Goal: Task Accomplishment & Management: Contribute content

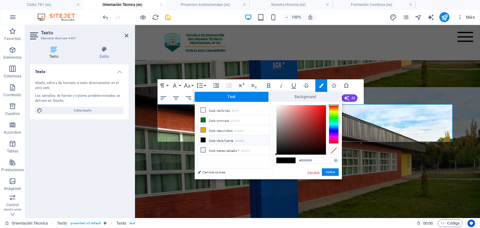
click at [312, 174] on link "Cancelar" at bounding box center [313, 172] width 13 height 5
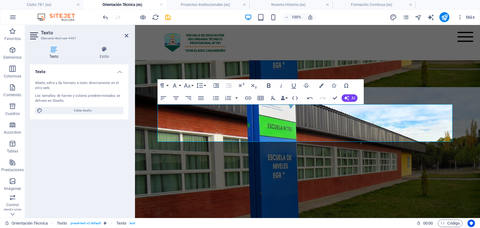
click at [271, 86] on icon "button" at bounding box center [268, 85] width 7 height 7
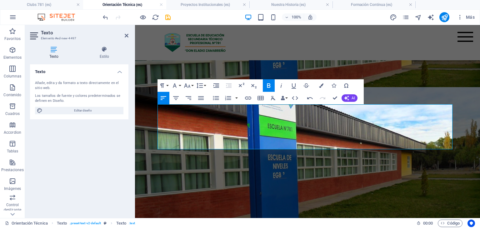
click at [271, 85] on icon "button" at bounding box center [268, 85] width 7 height 7
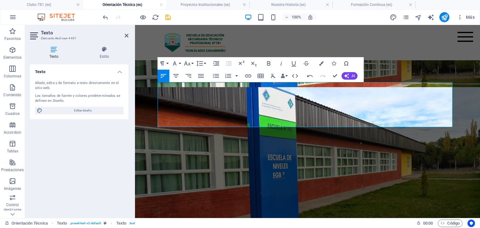
scroll to position [205, 0]
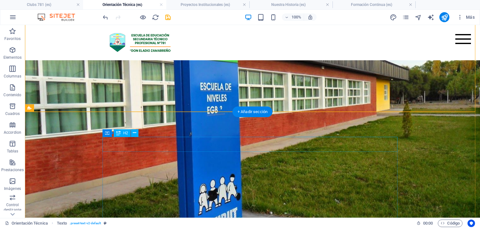
scroll to position [267, 0]
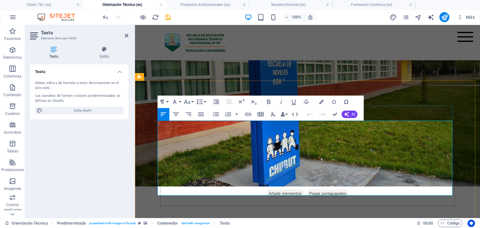
drag, startPoint x: 435, startPoint y: 126, endPoint x: 57, endPoint y: 117, distance: 377.3
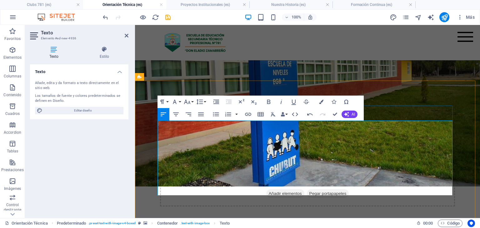
drag, startPoint x: 274, startPoint y: 190, endPoint x: 134, endPoint y: 179, distance: 141.3
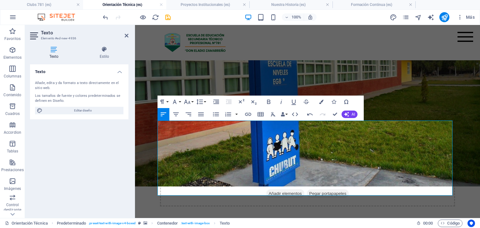
drag, startPoint x: 262, startPoint y: 189, endPoint x: 269, endPoint y: 139, distance: 50.1
click at [322, 101] on icon "button" at bounding box center [321, 102] width 4 height 4
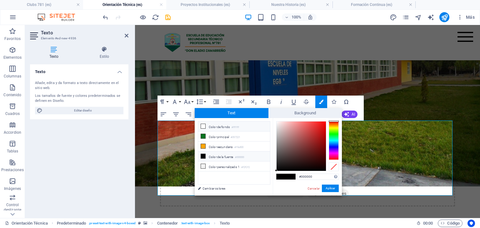
click at [220, 125] on li "Color de fondo #ffffff" at bounding box center [234, 126] width 72 height 10
type input "#ffffff"
click at [333, 188] on button "Aplicar" at bounding box center [330, 188] width 17 height 7
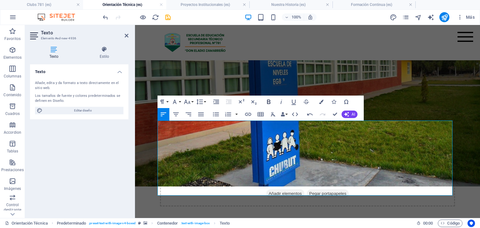
click at [268, 101] on icon "button" at bounding box center [268, 101] width 7 height 7
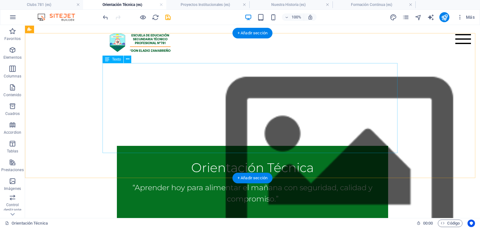
scroll to position [423, 0]
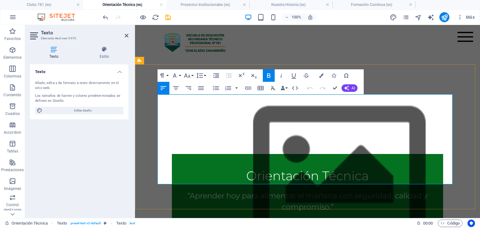
drag, startPoint x: 199, startPoint y: 120, endPoint x: 152, endPoint y: 114, distance: 47.8
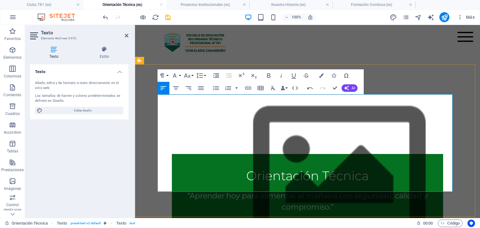
scroll to position [455, 0]
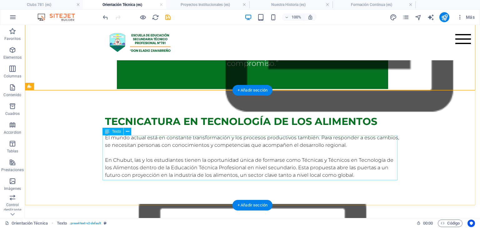
scroll to position [579, 0]
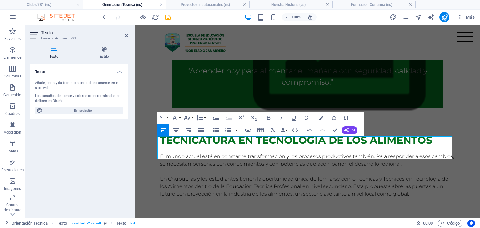
scroll to position [548, 0]
click at [267, 117] on icon "button" at bounding box center [268, 118] width 3 height 4
click at [267, 116] on icon "button" at bounding box center [268, 118] width 3 height 4
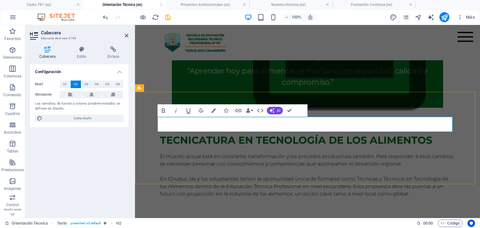
click at [162, 112] on icon "button" at bounding box center [163, 110] width 3 height 4
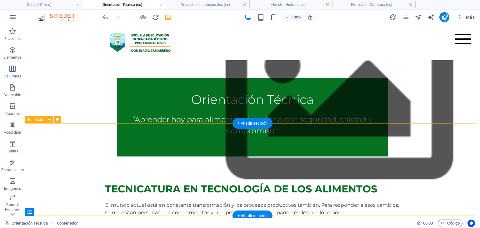
scroll to position [486, 0]
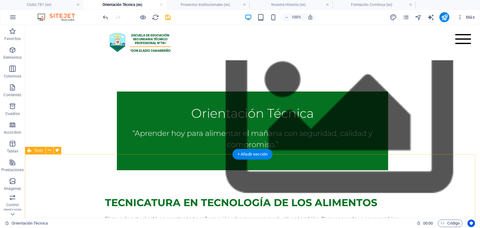
click at [55, 150] on button at bounding box center [57, 150] width 7 height 7
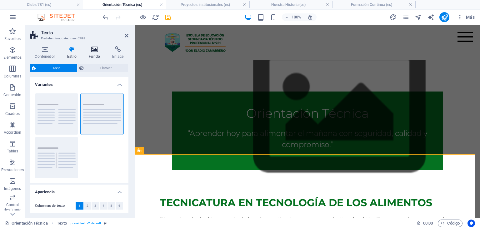
click at [95, 47] on icon at bounding box center [94, 49] width 21 height 6
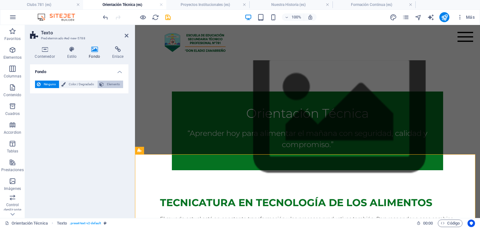
click at [106, 81] on span "Elemento" at bounding box center [114, 84] width 16 height 7
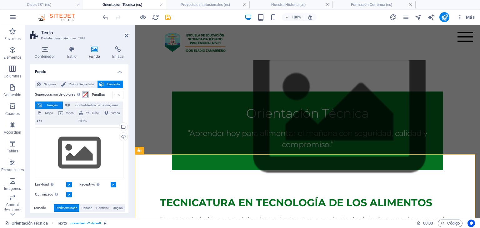
click at [84, 94] on span at bounding box center [85, 94] width 5 height 5
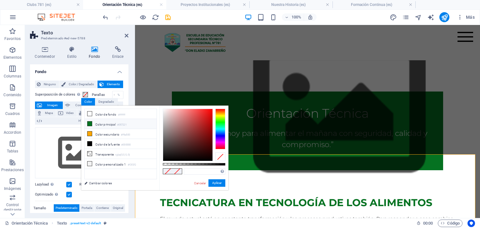
click at [105, 121] on li "Color principal #057221" at bounding box center [121, 124] width 72 height 10
type input "#057221"
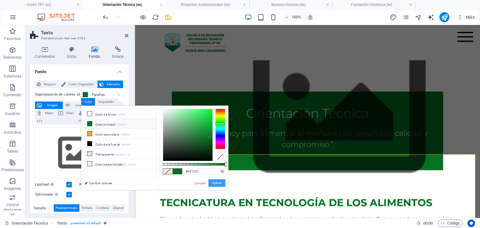
click at [217, 181] on button "Aplicar" at bounding box center [216, 182] width 17 height 7
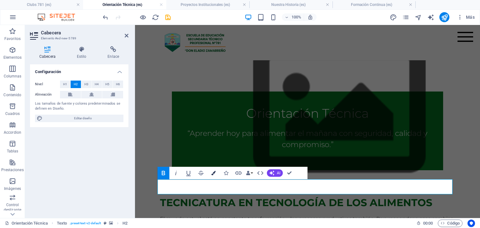
click at [213, 171] on icon "button" at bounding box center [213, 173] width 4 height 4
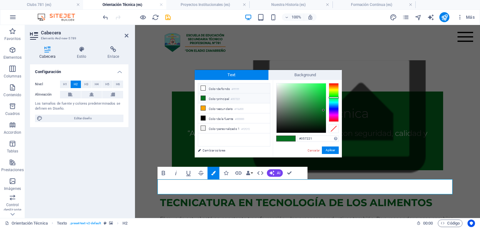
click at [223, 86] on li "Color de fondo #ffffff" at bounding box center [234, 88] width 72 height 10
type input "#ffffff"
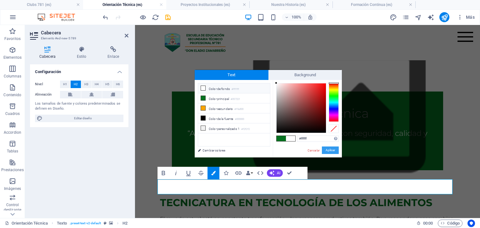
click at [332, 148] on button "Aplicar" at bounding box center [330, 149] width 17 height 7
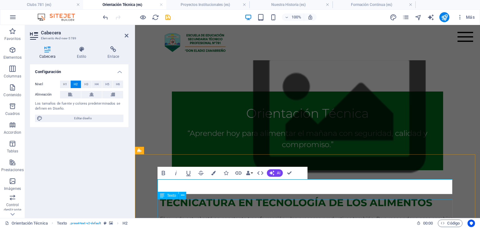
scroll to position [548, 0]
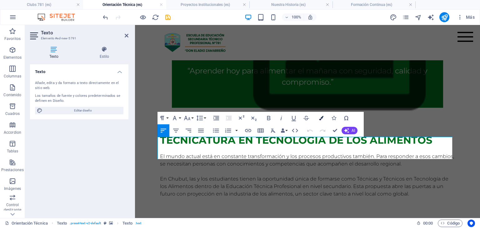
click at [321, 118] on icon "button" at bounding box center [321, 118] width 4 height 4
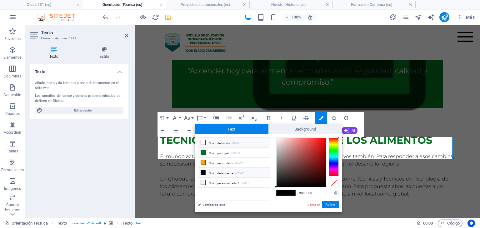
click at [213, 143] on li "Color de fondo #ffffff" at bounding box center [234, 143] width 72 height 10
type input "#ffffff"
click at [327, 205] on button "Aplicar" at bounding box center [330, 204] width 17 height 7
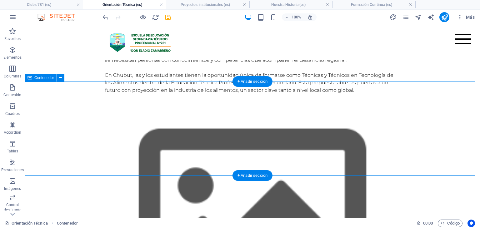
scroll to position [651, 0]
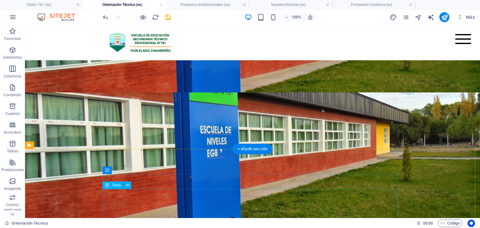
scroll to position [219, 0]
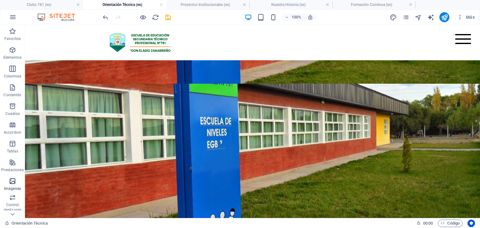
click at [11, 184] on icon "button" at bounding box center [12, 180] width 7 height 7
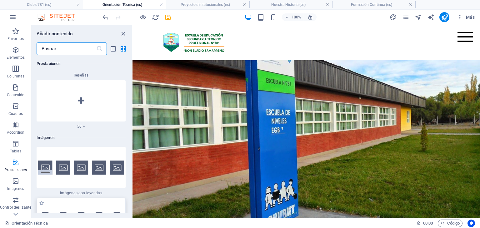
scroll to position [6198, 0]
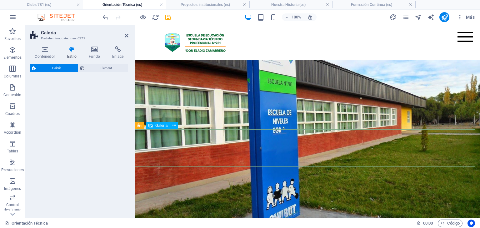
select select "rem"
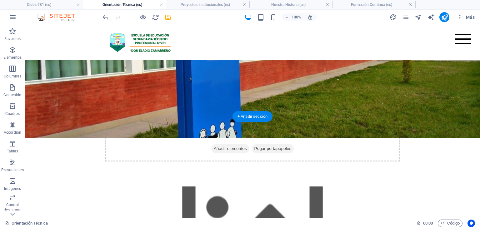
scroll to position [281, 0]
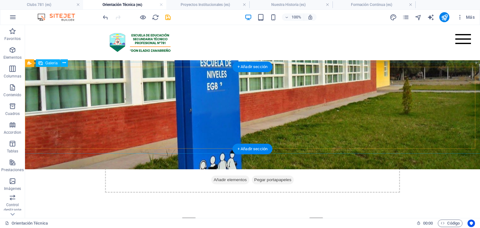
select select "4"
select select "px"
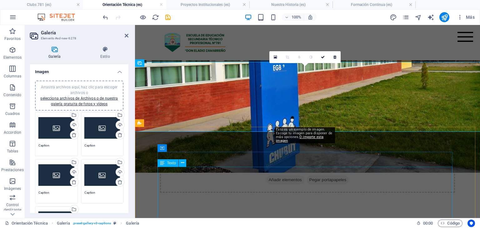
drag, startPoint x: 300, startPoint y: 88, endPoint x: 447, endPoint y: 170, distance: 168.3
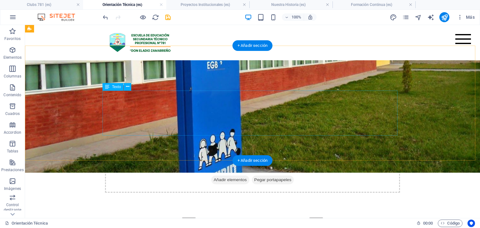
scroll to position [187, 0]
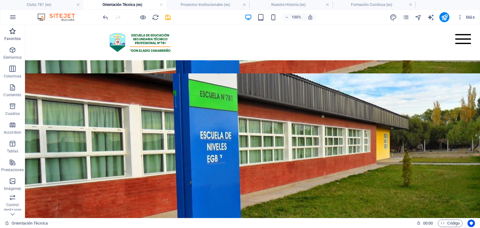
click at [13, 33] on icon "button" at bounding box center [12, 30] width 7 height 7
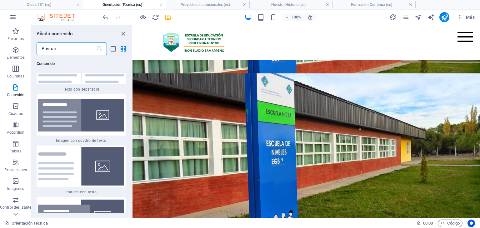
scroll to position [2279, 0]
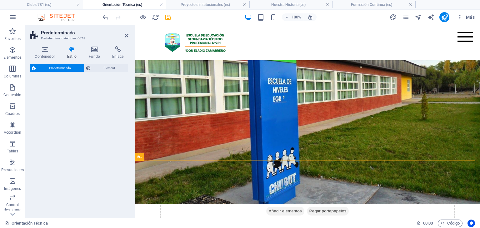
select select "rem"
select select "px"
select select "preset-text-with-image-v4-boxed"
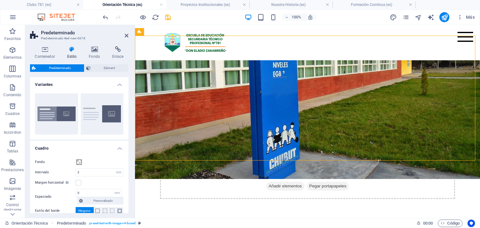
scroll to position [312, 0]
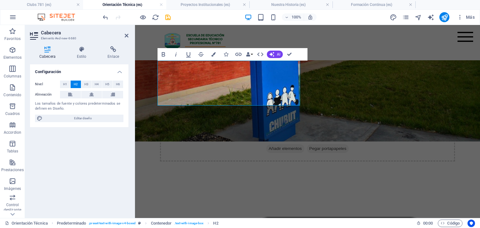
drag, startPoint x: 234, startPoint y: 98, endPoint x: 251, endPoint y: 91, distance: 19.1
click at [163, 53] on icon "button" at bounding box center [163, 54] width 7 height 7
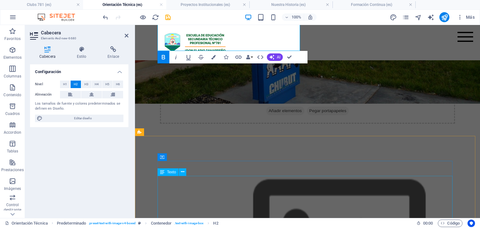
scroll to position [375, 0]
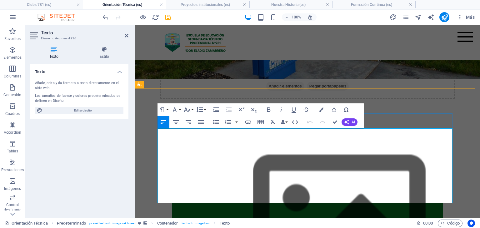
scroll to position [437, 0]
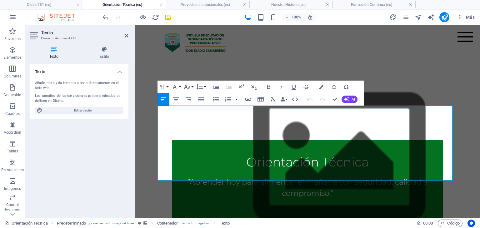
drag, startPoint x: 230, startPoint y: 175, endPoint x: 264, endPoint y: 133, distance: 53.8
copy div "El perfil profesional combina conocimientos, habilidades y valores que preparan…"
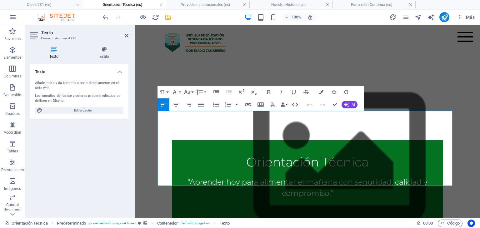
scroll to position [406, 0]
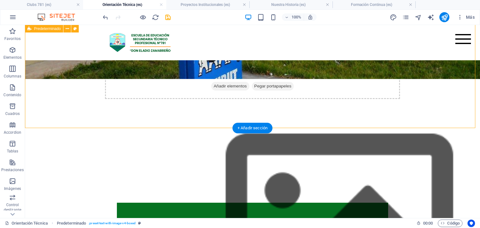
scroll to position [312, 0]
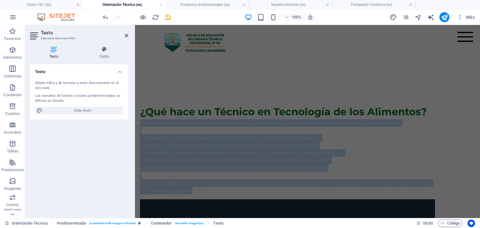
scroll to position [811, 0]
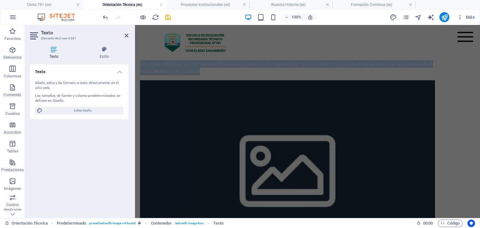
drag, startPoint x: 157, startPoint y: 110, endPoint x: 479, endPoint y: 185, distance: 330.7
click at [479, 185] on html "Skip to main content Menu Inicio Orientación Técnica Feria de los Viernes Clubs…" at bounding box center [307, 137] width 345 height 1846
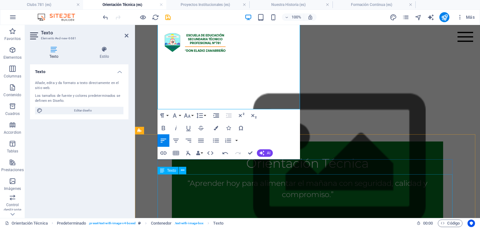
scroll to position [405, 0]
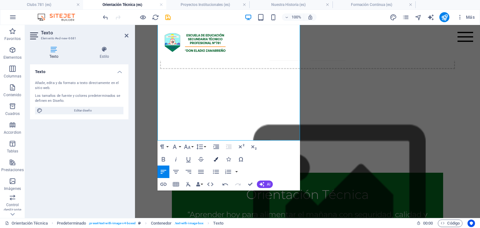
click at [216, 161] on icon "button" at bounding box center [216, 159] width 4 height 4
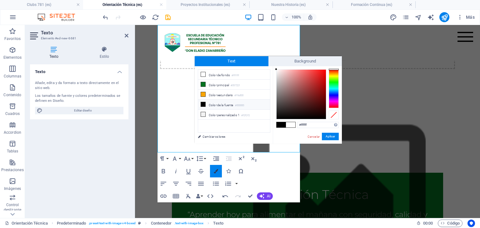
scroll to position [392, 0]
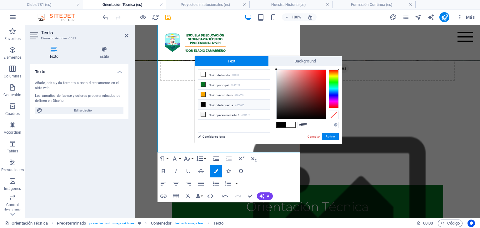
click at [211, 105] on li "Color de la fuente #000000" at bounding box center [234, 105] width 72 height 10
type input "#000000"
click at [330, 138] on button "Aplicar" at bounding box center [330, 136] width 17 height 7
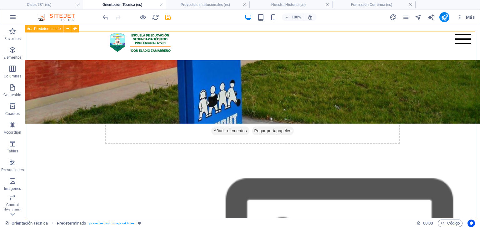
scroll to position [299, 0]
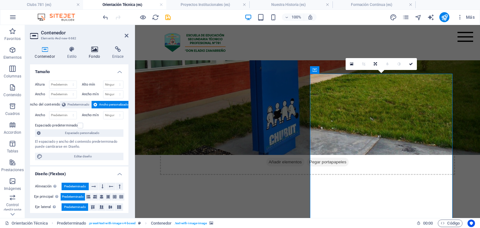
click at [91, 52] on icon at bounding box center [94, 49] width 21 height 6
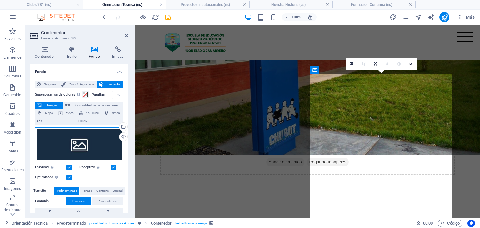
click at [78, 150] on div "Arrastra archivos aquí, haz clic para escoger archivos o selecciona archivos de…" at bounding box center [79, 144] width 88 height 34
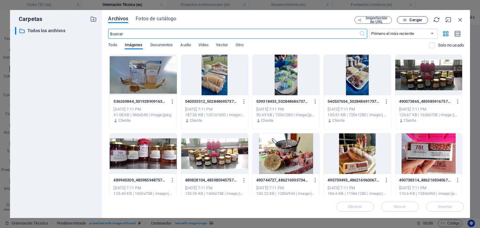
click at [413, 19] on span "Cargar" at bounding box center [415, 20] width 13 height 4
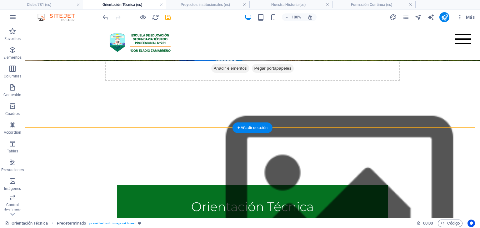
scroll to position [455, 0]
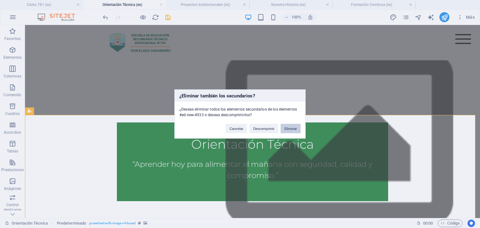
click at [295, 127] on button "Eliminar" at bounding box center [290, 128] width 20 height 9
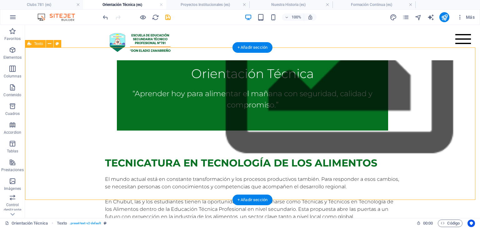
scroll to position [549, 0]
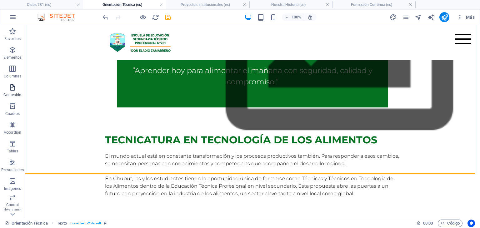
click at [14, 91] on icon "button" at bounding box center [12, 87] width 7 height 7
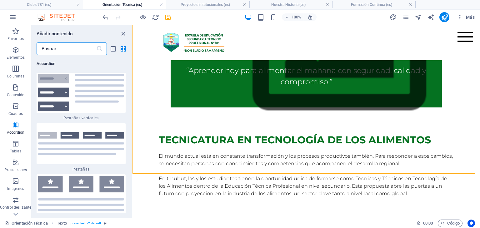
scroll to position [4114, 0]
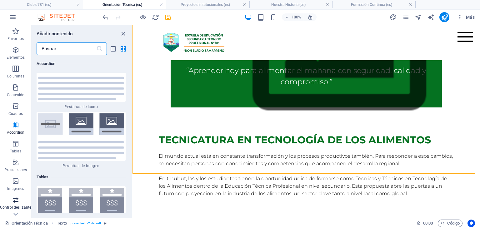
click at [15, 200] on icon "button" at bounding box center [15, 199] width 7 height 7
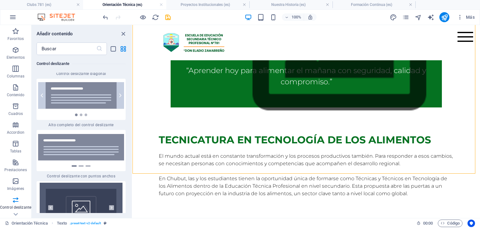
scroll to position [7261, 0]
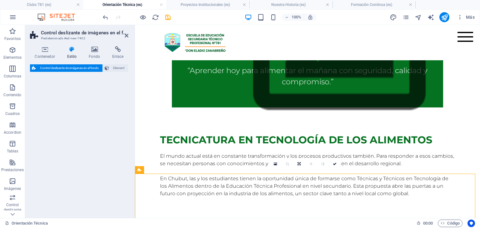
select select "rem"
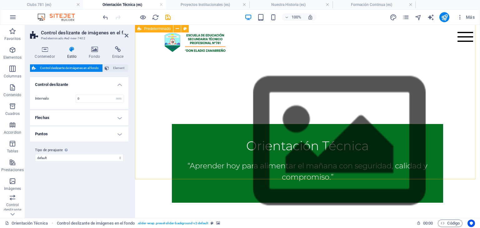
scroll to position [455, 0]
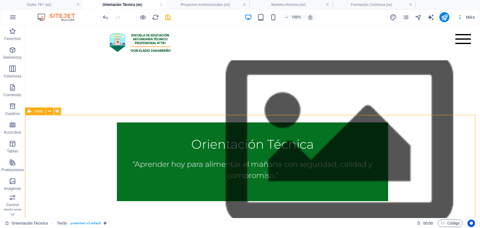
click at [54, 111] on button at bounding box center [57, 110] width 7 height 7
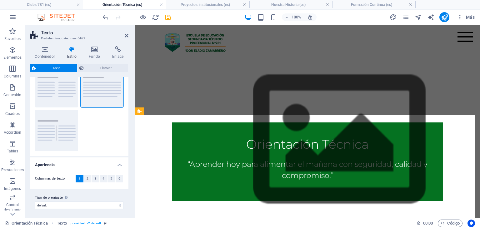
scroll to position [28, 0]
click at [96, 54] on h4 "Fondo" at bounding box center [95, 52] width 23 height 13
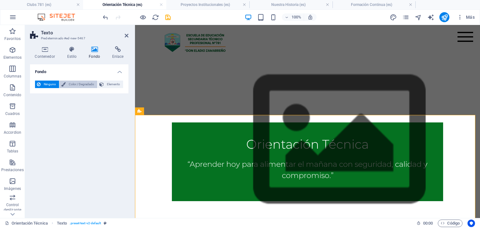
click at [81, 85] on span "Color / Degradado" at bounding box center [81, 84] width 28 height 7
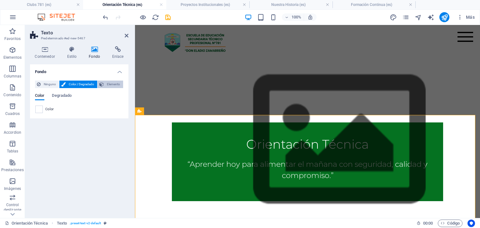
click at [113, 84] on span "Elemento" at bounding box center [114, 84] width 16 height 7
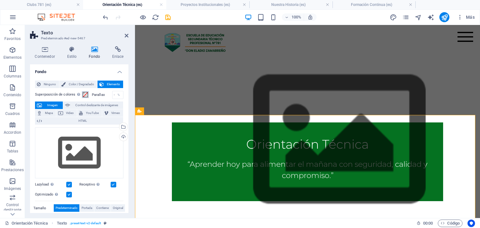
click at [84, 95] on span at bounding box center [85, 94] width 5 height 5
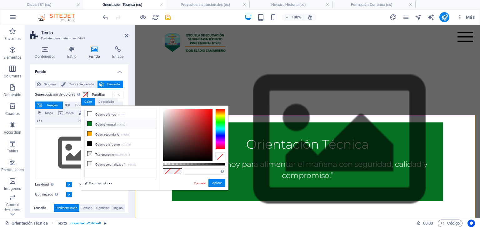
click at [100, 124] on li "Color principal #057221" at bounding box center [121, 124] width 72 height 10
type input "#057221"
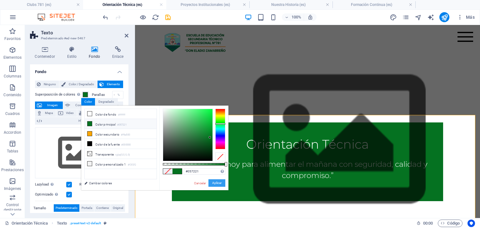
click at [214, 181] on button "Aplicar" at bounding box center [216, 182] width 17 height 7
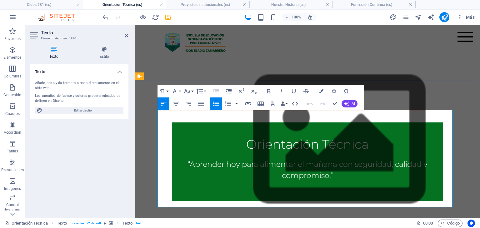
scroll to position [517, 0]
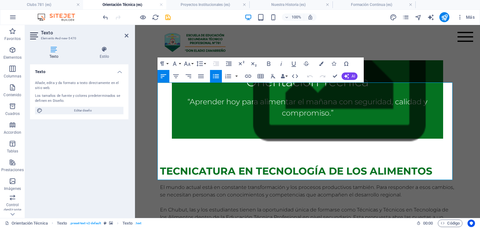
drag, startPoint x: 440, startPoint y: 174, endPoint x: 269, endPoint y: 97, distance: 187.8
click at [318, 64] on button "Colors" at bounding box center [321, 63] width 12 height 12
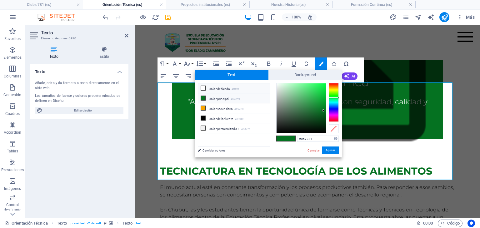
click at [213, 91] on li "Color de fondo #ffffff" at bounding box center [234, 88] width 72 height 10
type input "#ffffff"
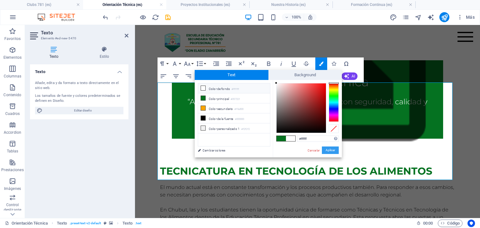
click at [327, 150] on button "Aplicar" at bounding box center [330, 149] width 17 height 7
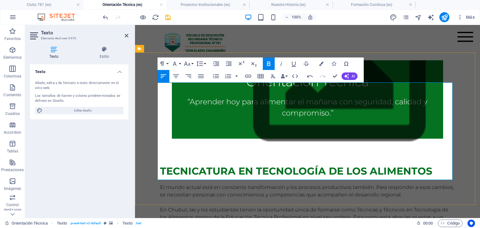
click at [381, 45] on div "Menu Inicio Orientación Técnica Feria de los Viernes Clubs 781 Proyectos Instit…" at bounding box center [307, 42] width 345 height 35
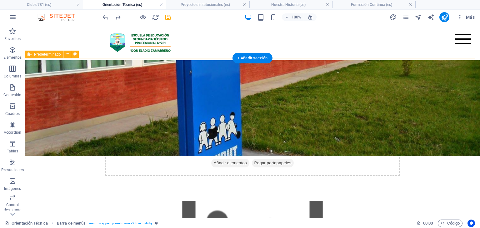
scroll to position [299, 0]
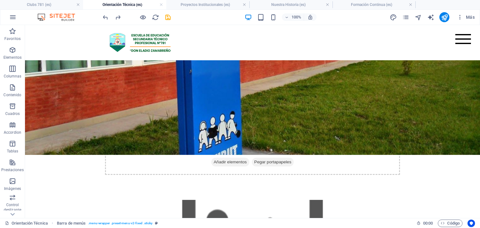
click at [69, 59] on div "Menu Inicio Orientación Técnica Feria de los Viernes Clubs 781 Proyectos Instit…" at bounding box center [252, 42] width 455 height 35
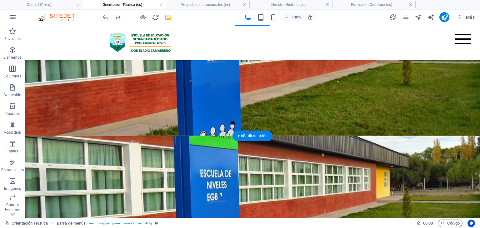
scroll to position [219, 0]
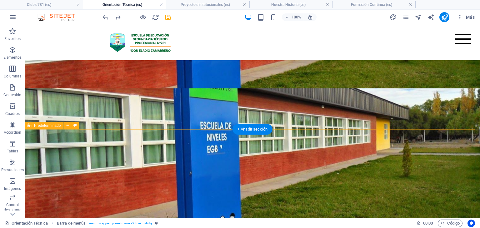
click at [74, 125] on icon at bounding box center [74, 125] width 3 height 7
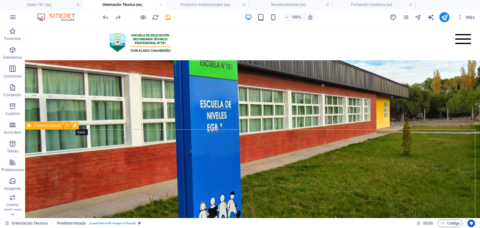
select select "rem"
select select "px"
select select "preset-text-with-image-v4-boxed"
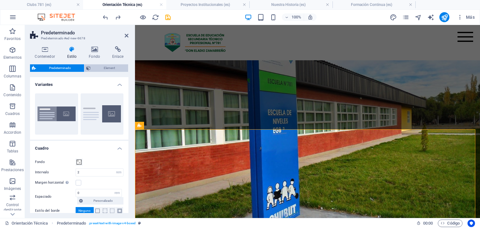
click at [108, 68] on span "Element" at bounding box center [109, 67] width 34 height 7
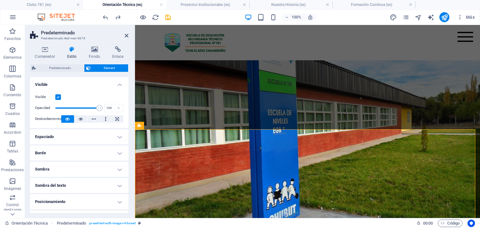
click at [101, 67] on span "Element" at bounding box center [109, 67] width 34 height 7
click at [55, 69] on span "Predeterminado" at bounding box center [60, 67] width 44 height 7
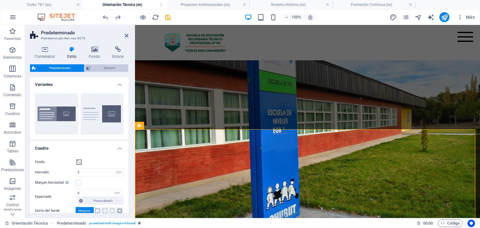
click at [96, 70] on span "Element" at bounding box center [109, 67] width 34 height 7
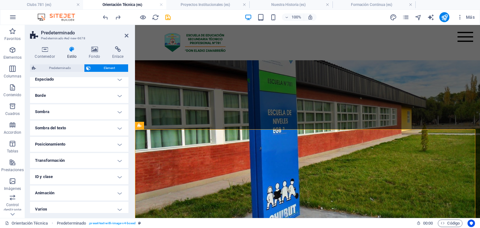
scroll to position [61, 0]
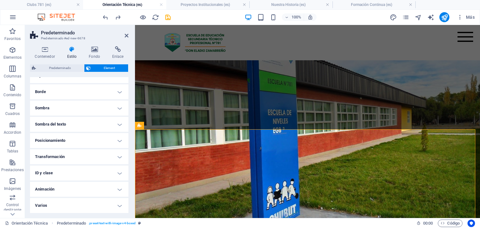
click at [75, 57] on h4 "Estilo" at bounding box center [73, 52] width 22 height 13
click at [74, 53] on h4 "Estilo" at bounding box center [73, 52] width 22 height 13
click at [185, 123] on icon at bounding box center [184, 125] width 3 height 7
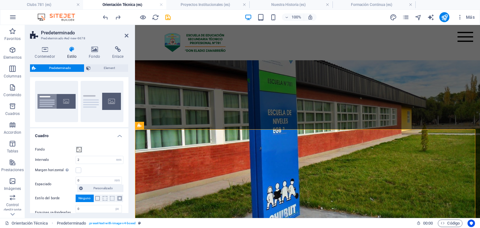
scroll to position [0, 0]
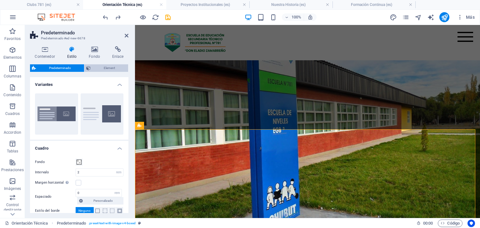
click at [100, 67] on span "Element" at bounding box center [109, 67] width 34 height 7
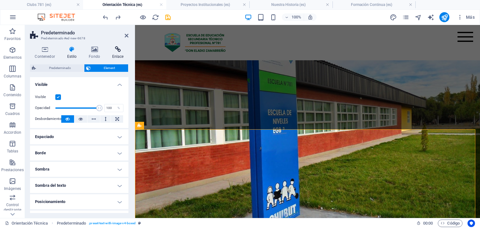
click at [116, 50] on icon at bounding box center [117, 49] width 21 height 6
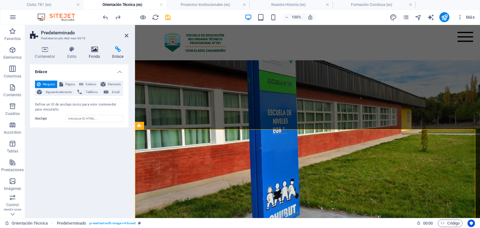
click at [102, 51] on icon at bounding box center [94, 49] width 21 height 6
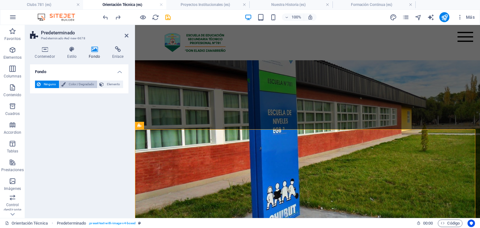
click at [85, 85] on span "Color / Degradado" at bounding box center [81, 84] width 28 height 7
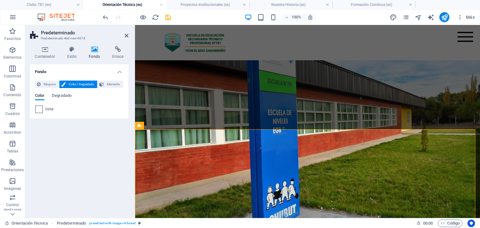
click at [38, 111] on span at bounding box center [39, 109] width 7 height 7
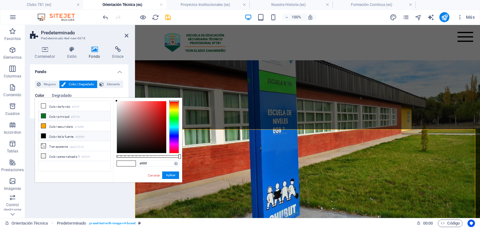
click at [65, 115] on li "Color principal #057221" at bounding box center [74, 116] width 72 height 10
type input "#057221"
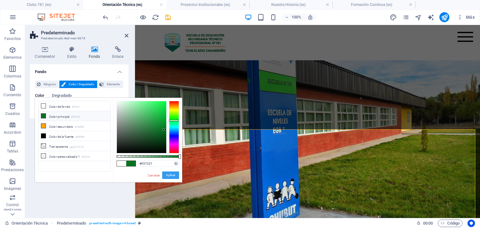
click at [165, 173] on button "Aplicar" at bounding box center [170, 174] width 17 height 7
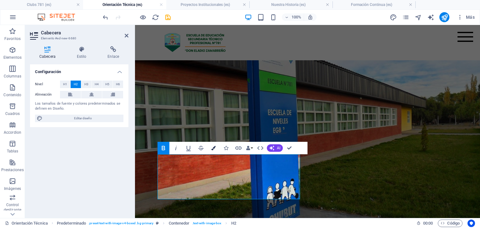
click at [214, 148] on icon "button" at bounding box center [213, 148] width 4 height 4
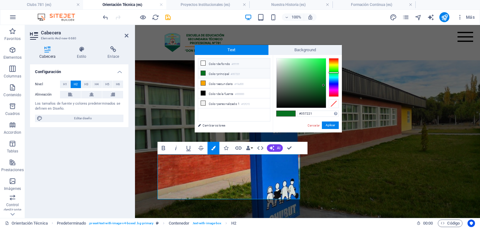
click at [229, 62] on li "Color de fondo #ffffff" at bounding box center [234, 63] width 72 height 10
type input "#ffffff"
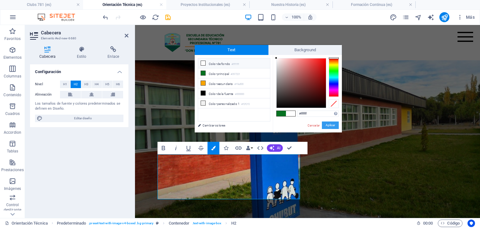
click at [329, 124] on button "Aplicar" at bounding box center [330, 124] width 17 height 7
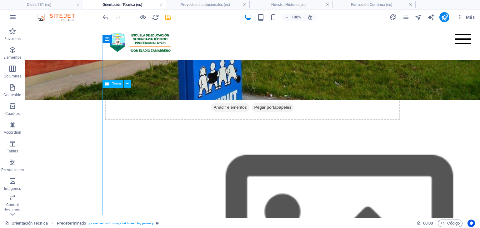
scroll to position [375, 0]
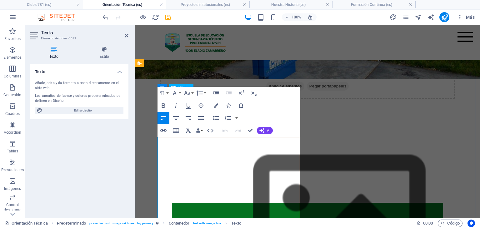
scroll to position [281, 0]
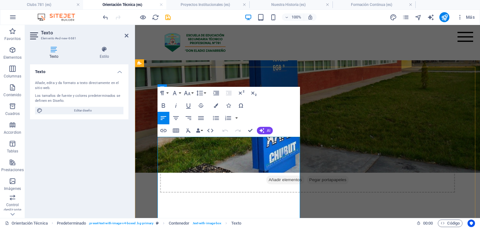
drag, startPoint x: 255, startPoint y: 167, endPoint x: 293, endPoint y: 159, distance: 38.6
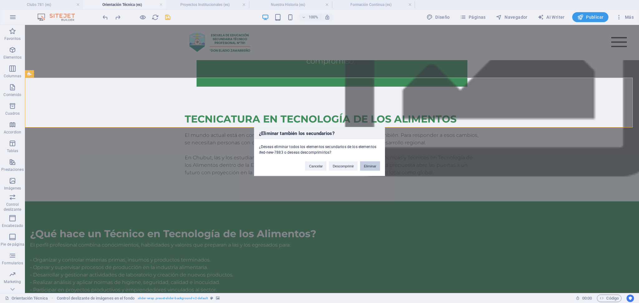
drag, startPoint x: 368, startPoint y: 164, endPoint x: 343, endPoint y: 139, distance: 35.3
click at [368, 164] on button "Eliminar" at bounding box center [370, 166] width 20 height 9
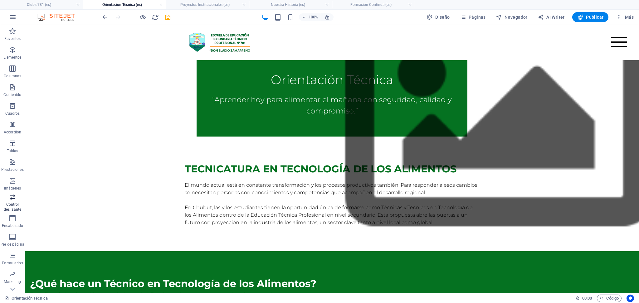
click at [16, 198] on span "Control deslizante" at bounding box center [12, 204] width 25 height 20
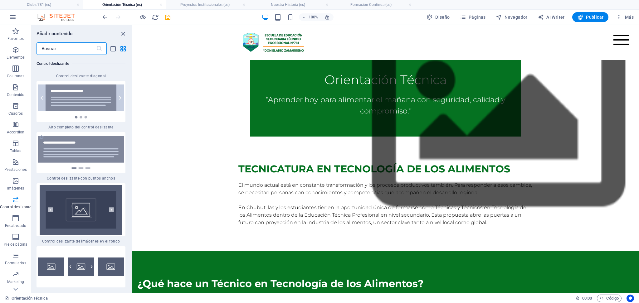
scroll to position [7256, 0]
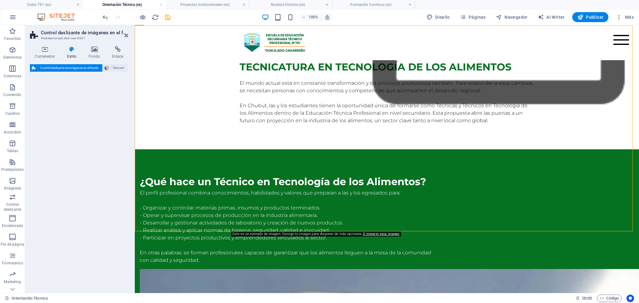
select select "rem"
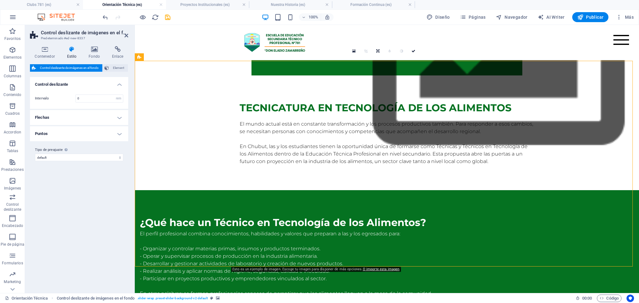
scroll to position [655, 0]
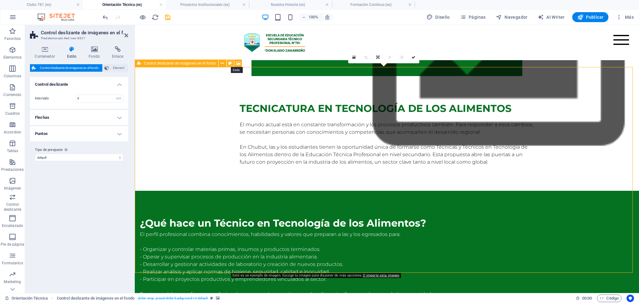
click at [230, 64] on icon at bounding box center [230, 63] width 3 height 7
click at [95, 47] on icon at bounding box center [94, 49] width 21 height 6
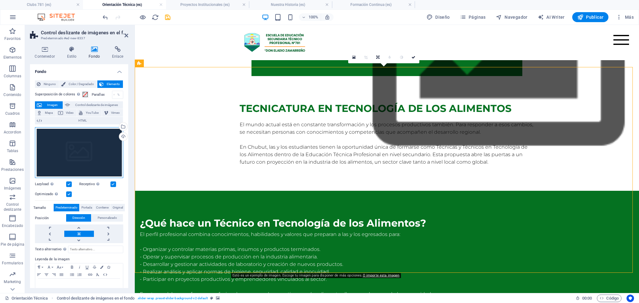
click at [82, 152] on div "Arrastra archivos aquí, haz clic para escoger archivos o selecciona archivos de…" at bounding box center [79, 152] width 88 height 51
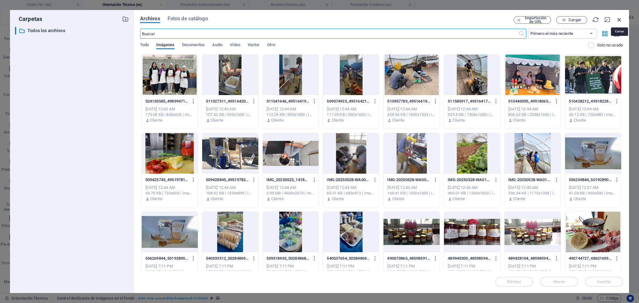
click at [479, 21] on icon "button" at bounding box center [619, 19] width 7 height 7
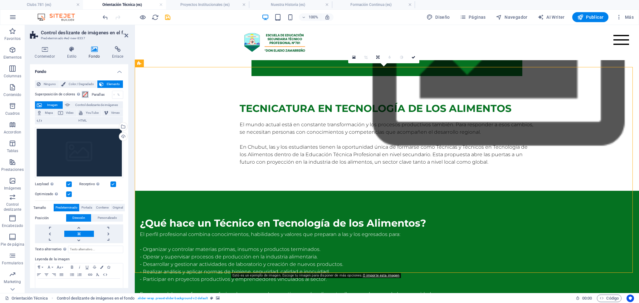
click at [83, 93] on span at bounding box center [85, 94] width 5 height 5
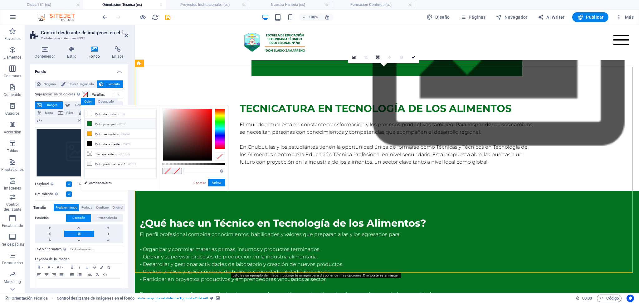
click at [95, 123] on li "Color principal #057221" at bounding box center [121, 124] width 72 height 10
type input "#057221"
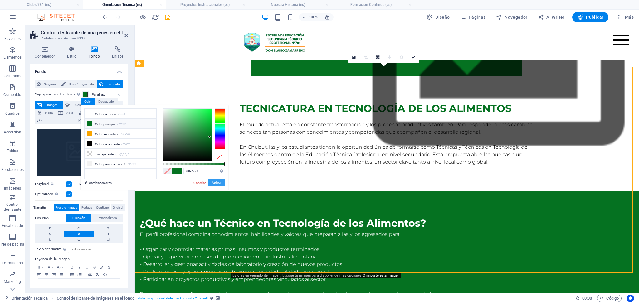
click at [216, 181] on button "Aplicar" at bounding box center [216, 182] width 17 height 7
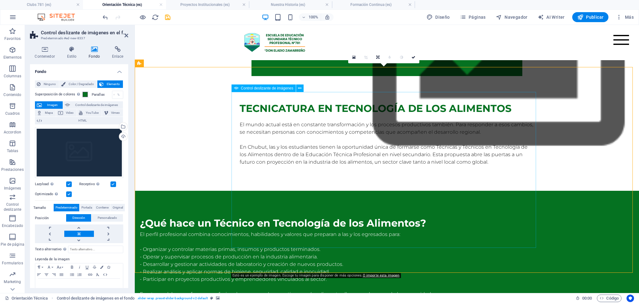
select select "px"
select select "ms"
select select "s"
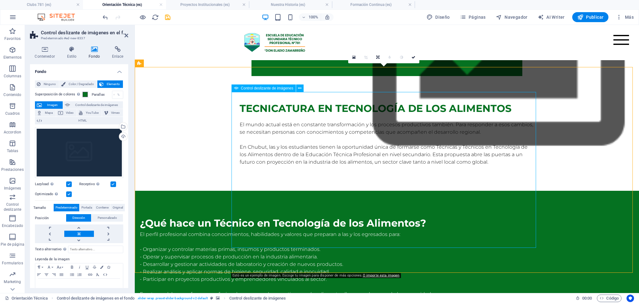
select select "progressive"
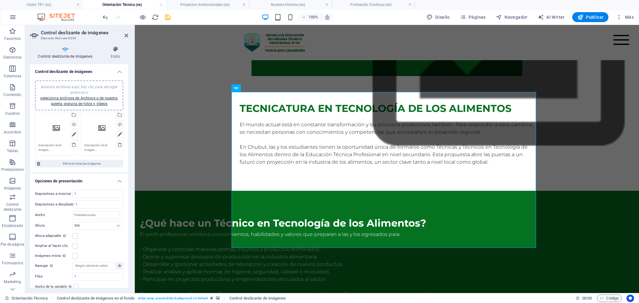
click at [53, 131] on div "Arrastra archivos aquí, haz clic para escoger archivos o selecciona archivos de…" at bounding box center [56, 128] width 36 height 25
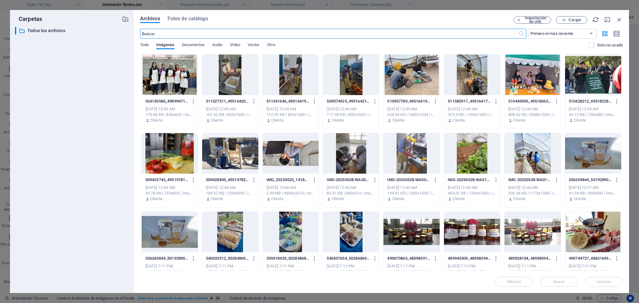
click at [166, 145] on div at bounding box center [170, 153] width 56 height 41
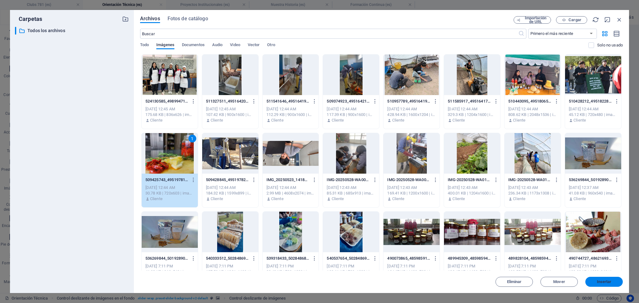
click at [479, 228] on button "Insertar" at bounding box center [604, 282] width 37 height 10
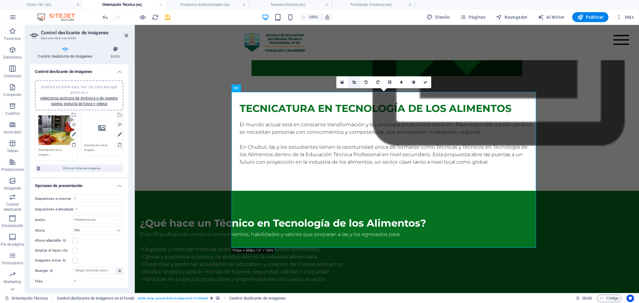
click at [355, 81] on icon at bounding box center [354, 83] width 3 height 4
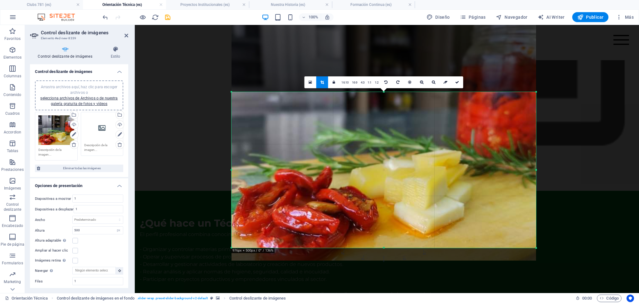
drag, startPoint x: 347, startPoint y: 152, endPoint x: 353, endPoint y: 105, distance: 46.9
click at [353, 105] on div at bounding box center [384, 133] width 305 height 255
click at [454, 82] on link at bounding box center [457, 82] width 12 height 12
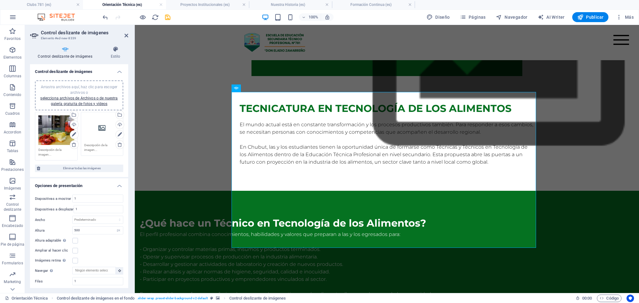
click at [103, 127] on div "Arrastra archivos aquí, haz clic para escoger archivos o selecciona archivos de…" at bounding box center [102, 128] width 36 height 25
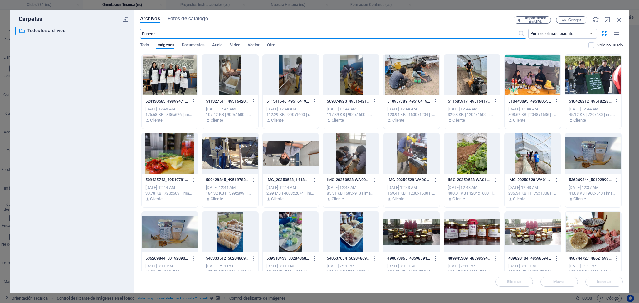
click at [177, 81] on div at bounding box center [170, 75] width 56 height 41
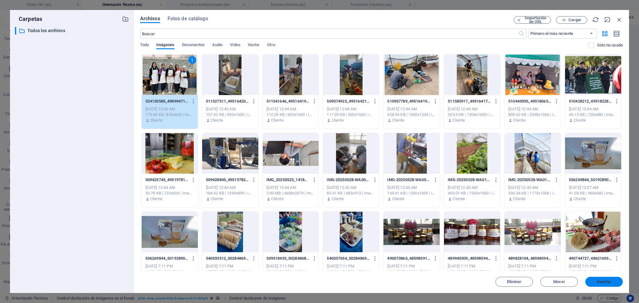
click at [479, 228] on span "Insertar" at bounding box center [604, 282] width 15 height 4
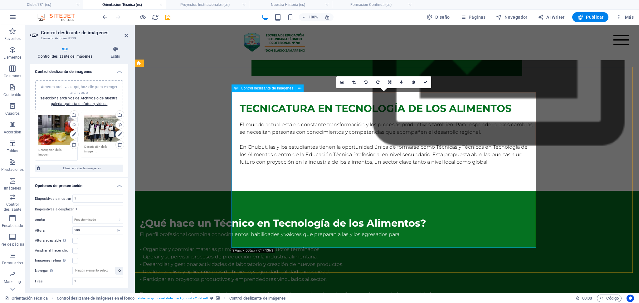
click at [354, 84] on icon at bounding box center [354, 83] width 3 height 4
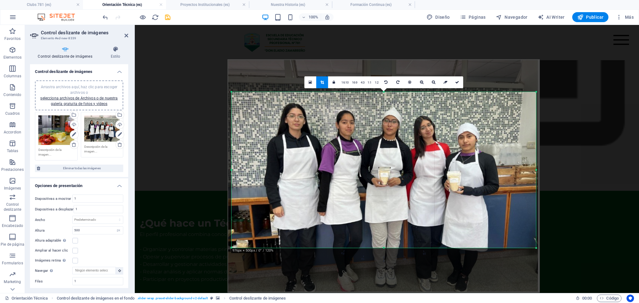
drag, startPoint x: 395, startPoint y: 198, endPoint x: 395, endPoint y: 167, distance: 30.6
click at [395, 167] on div at bounding box center [384, 176] width 313 height 234
click at [456, 82] on icon at bounding box center [458, 83] width 4 height 4
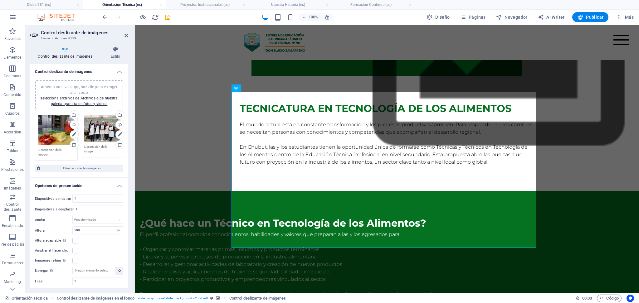
click at [75, 101] on div "Arrastra archivos aquí, haz clic para escoger archivos o selecciona archivos de…" at bounding box center [79, 95] width 81 height 22
click at [88, 104] on link "selecciona archivos de Archivos o de nuestra galería gratuita de fotos y vídeos" at bounding box center [78, 101] width 77 height 10
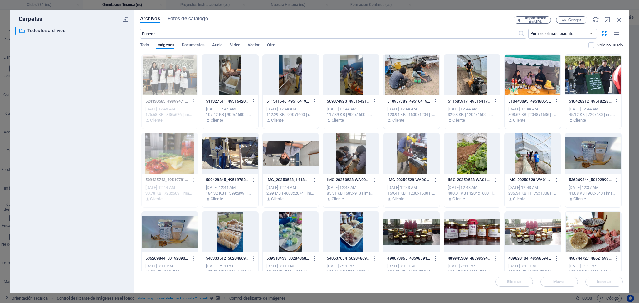
click at [165, 228] on div at bounding box center [170, 232] width 56 height 41
click at [479, 228] on span "Insertar" at bounding box center [604, 282] width 32 height 4
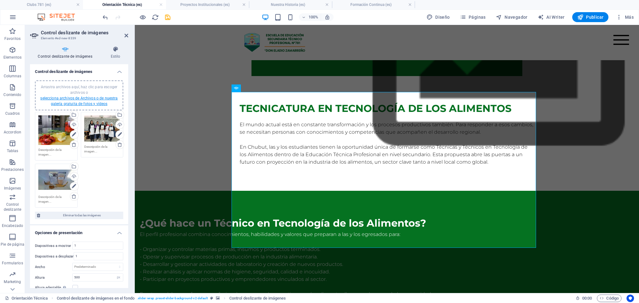
click at [79, 105] on link "selecciona archivos de Archivos o de nuestra galería gratuita de fotos y vídeos" at bounding box center [78, 101] width 77 height 10
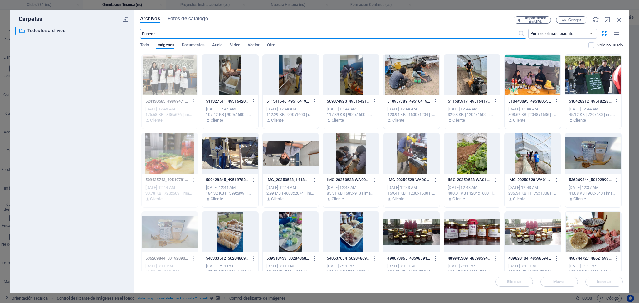
click at [233, 78] on div at bounding box center [230, 75] width 56 height 41
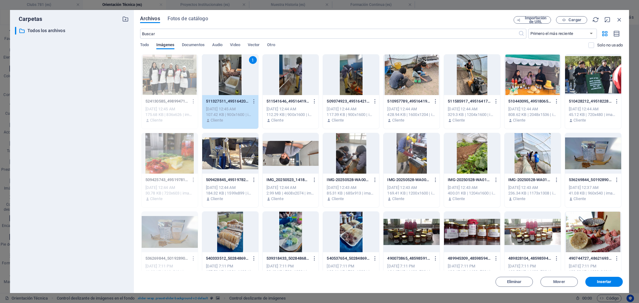
click at [293, 77] on div at bounding box center [291, 75] width 56 height 41
click at [360, 81] on div at bounding box center [351, 75] width 56 height 41
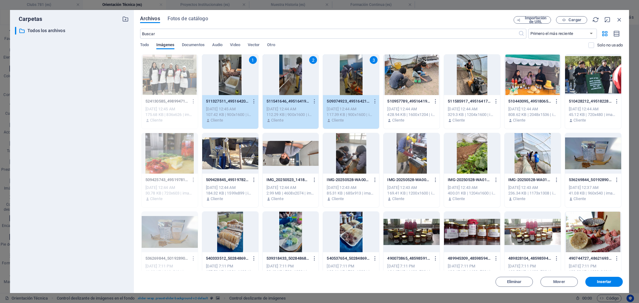
click at [432, 81] on div at bounding box center [412, 75] width 56 height 41
click at [477, 87] on div at bounding box center [472, 75] width 56 height 41
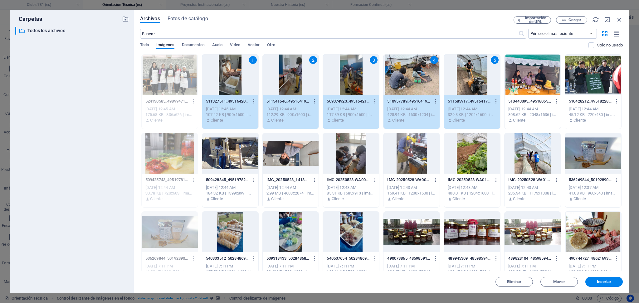
click at [479, 86] on div at bounding box center [533, 75] width 56 height 41
click at [479, 88] on div at bounding box center [593, 75] width 56 height 41
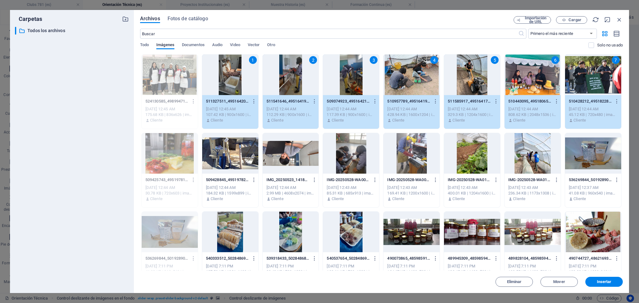
click at [237, 160] on div at bounding box center [230, 153] width 56 height 41
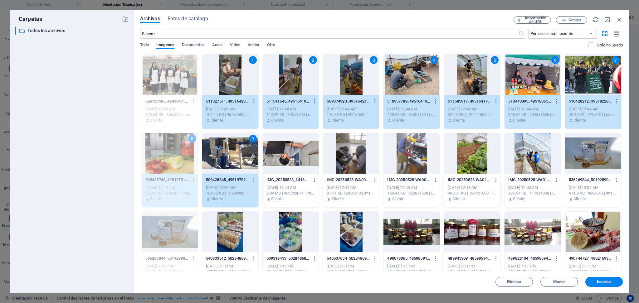
click at [351, 159] on div at bounding box center [351, 153] width 56 height 41
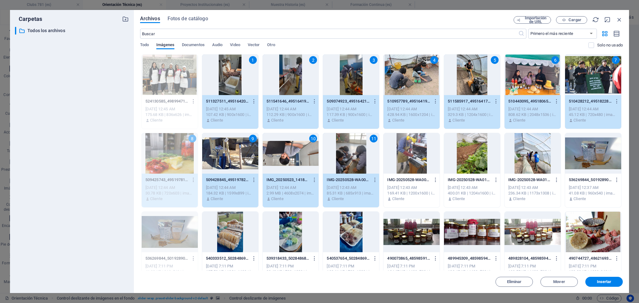
click at [289, 164] on div "10" at bounding box center [291, 153] width 56 height 41
click at [394, 160] on div at bounding box center [412, 153] width 56 height 41
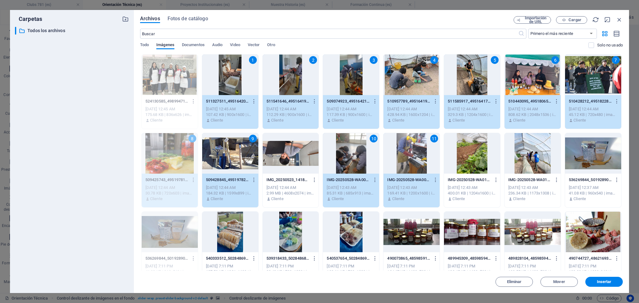
click at [479, 160] on div at bounding box center [472, 153] width 56 height 41
click at [479, 159] on div at bounding box center [533, 153] width 56 height 41
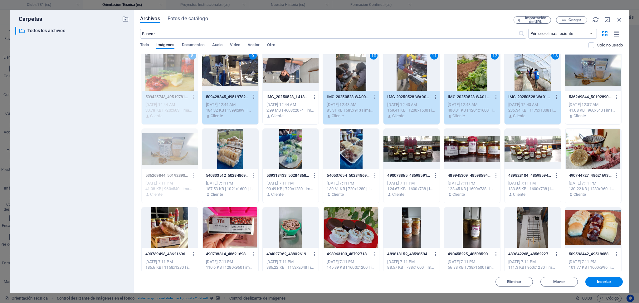
scroll to position [125, 0]
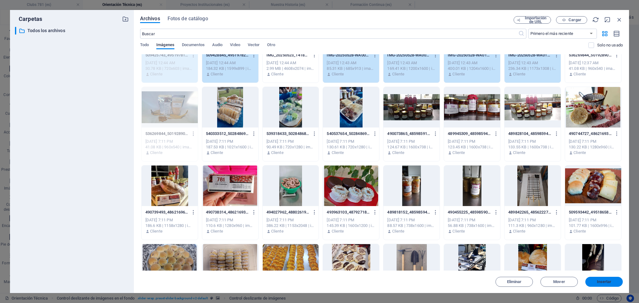
click at [479, 228] on button "Insertar" at bounding box center [604, 282] width 37 height 10
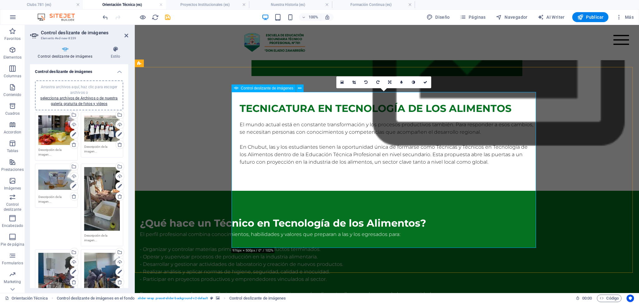
click at [353, 83] on icon at bounding box center [354, 83] width 3 height 4
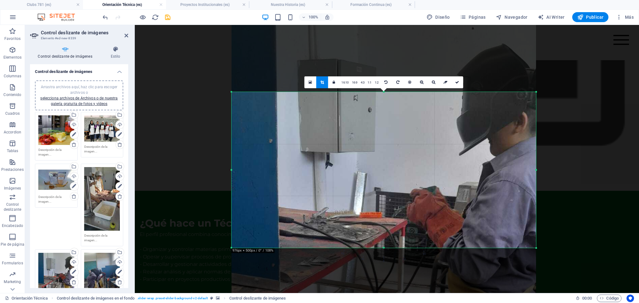
drag, startPoint x: 367, startPoint y: 133, endPoint x: 367, endPoint y: 236, distance: 103.3
click at [367, 228] on div at bounding box center [384, 285] width 305 height 542
click at [458, 83] on icon at bounding box center [458, 83] width 4 height 4
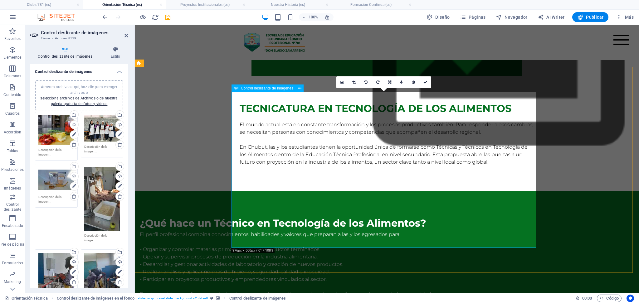
click at [354, 83] on icon at bounding box center [354, 83] width 3 height 4
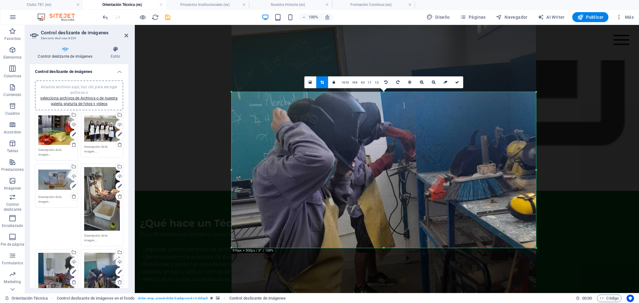
drag, startPoint x: 356, startPoint y: 128, endPoint x: 356, endPoint y: 188, distance: 59.9
click at [356, 188] on div at bounding box center [384, 231] width 305 height 542
click at [456, 84] on icon at bounding box center [458, 83] width 4 height 4
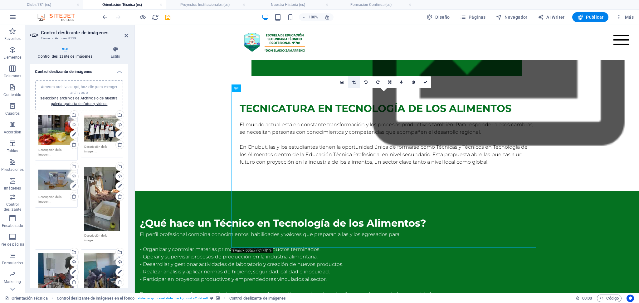
click at [353, 79] on link at bounding box center [354, 82] width 12 height 12
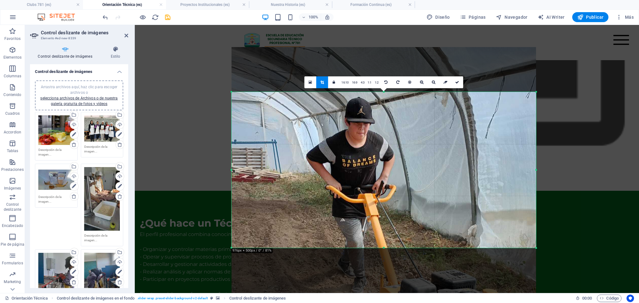
drag, startPoint x: 350, startPoint y: 195, endPoint x: 358, endPoint y: 218, distance: 24.7
click at [358, 218] on div at bounding box center [384, 249] width 305 height 405
click at [456, 83] on icon at bounding box center [458, 83] width 4 height 4
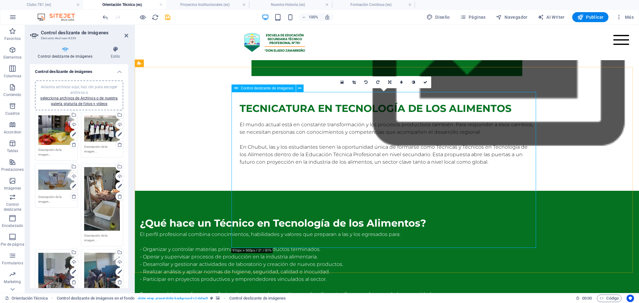
click at [354, 84] on icon at bounding box center [354, 83] width 3 height 4
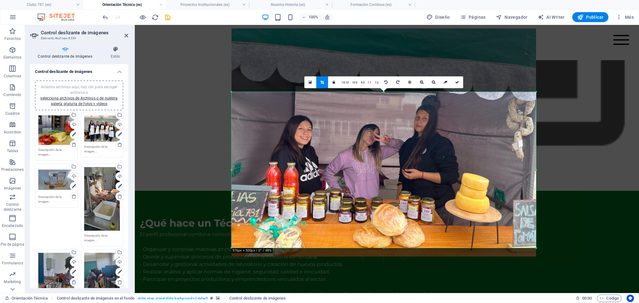
drag, startPoint x: 411, startPoint y: 195, endPoint x: 411, endPoint y: 168, distance: 27.2
click at [411, 168] on div at bounding box center [384, 142] width 305 height 229
click at [459, 83] on icon at bounding box center [458, 83] width 4 height 4
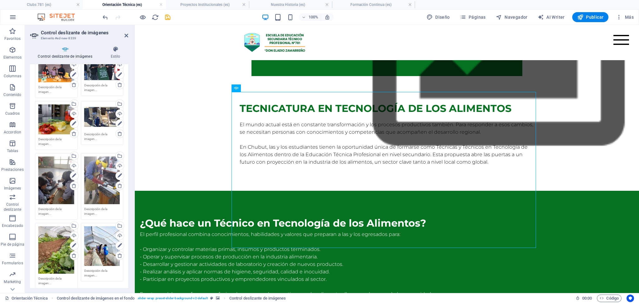
scroll to position [333, 0]
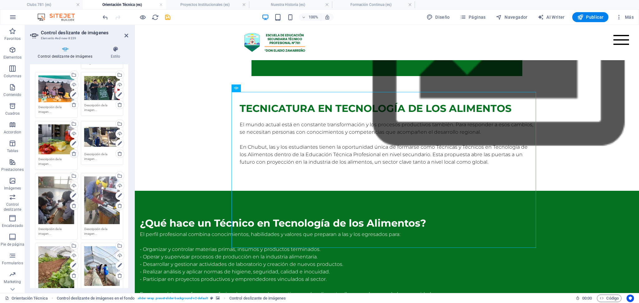
drag, startPoint x: 72, startPoint y: 151, endPoint x: 37, endPoint y: 174, distance: 41.5
click at [72, 151] on icon at bounding box center [74, 153] width 5 height 5
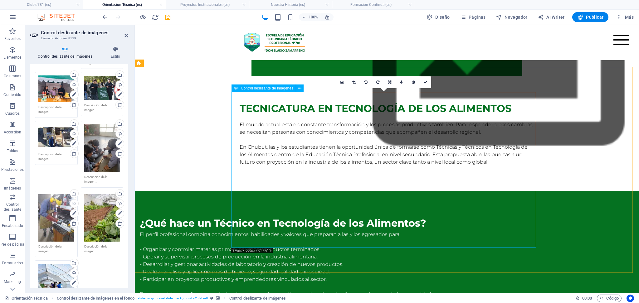
click at [352, 82] on link at bounding box center [354, 82] width 12 height 12
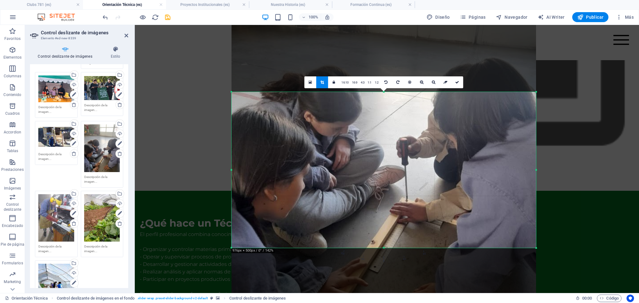
drag, startPoint x: 355, startPoint y: 170, endPoint x: 355, endPoint y: 141, distance: 28.7
click at [355, 141] on div at bounding box center [384, 141] width 305 height 406
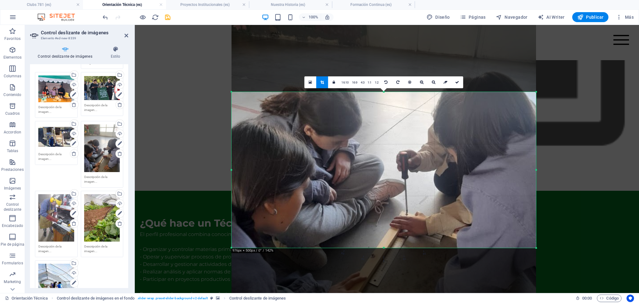
drag, startPoint x: 402, startPoint y: 128, endPoint x: 402, endPoint y: 136, distance: 8.7
click at [402, 136] on div at bounding box center [384, 155] width 305 height 406
click at [457, 83] on icon at bounding box center [458, 83] width 4 height 4
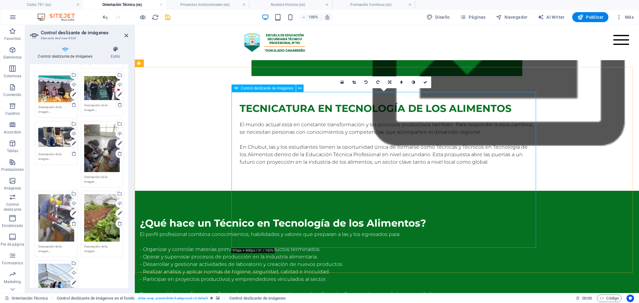
click at [354, 81] on icon at bounding box center [354, 83] width 3 height 4
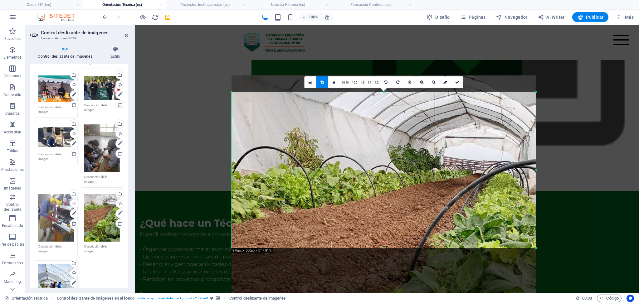
drag, startPoint x: 377, startPoint y: 210, endPoint x: 376, endPoint y: 260, distance: 50.0
click at [376, 228] on div "180 170 160 150 140 130 120 110 100 90 80 70 60 50 40 30 20 10 0 -10 -20 -30 -4…" at bounding box center [384, 170] width 305 height 156
click at [457, 82] on icon at bounding box center [458, 83] width 4 height 4
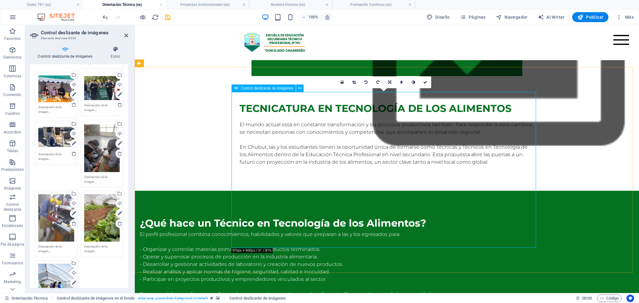
click at [355, 83] on icon at bounding box center [354, 83] width 3 height 4
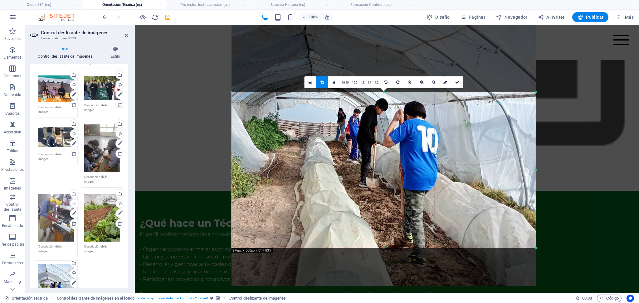
drag, startPoint x: 413, startPoint y: 193, endPoint x: 412, endPoint y: 139, distance: 54.0
click at [412, 139] on div at bounding box center [384, 117] width 305 height 340
click at [458, 85] on link at bounding box center [457, 82] width 12 height 12
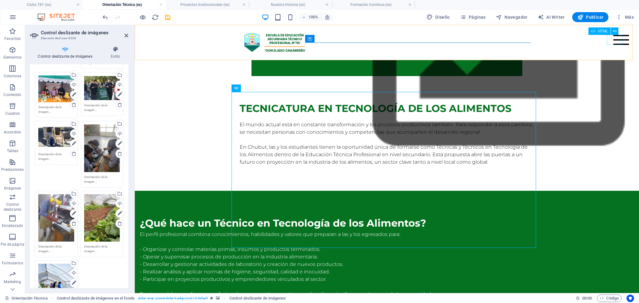
click at [479, 40] on div "Menu" at bounding box center [622, 40] width 16 height 10
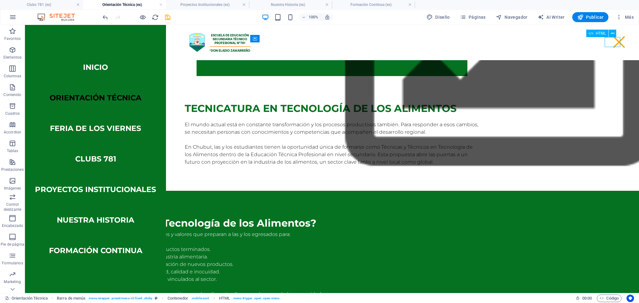
click at [479, 40] on div "Menu" at bounding box center [620, 42] width 16 height 10
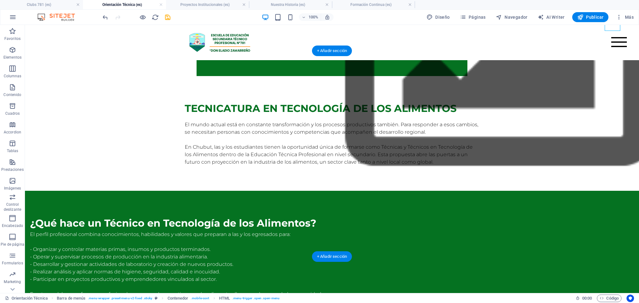
scroll to position [801, 0]
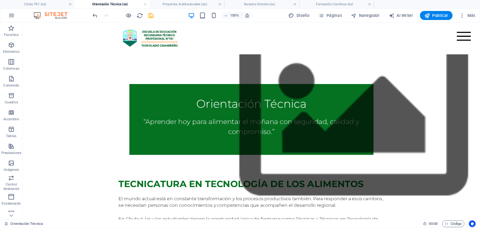
scroll to position [509, 0]
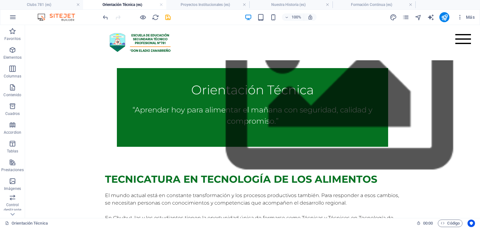
drag, startPoint x: 655, startPoint y: 25, endPoint x: 202, endPoint y: 156, distance: 471.1
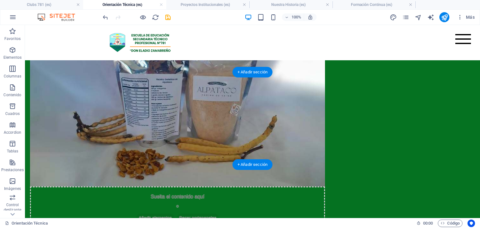
scroll to position [846, 0]
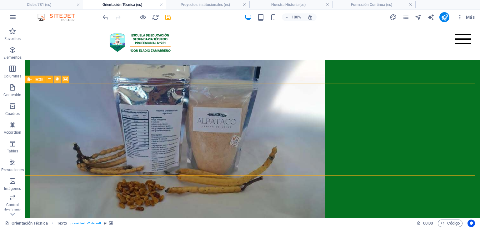
click at [55, 77] on button at bounding box center [57, 79] width 7 height 7
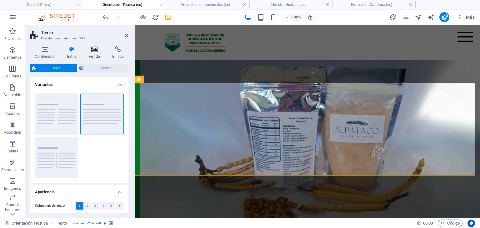
click at [94, 54] on h4 "Fondo" at bounding box center [95, 52] width 23 height 13
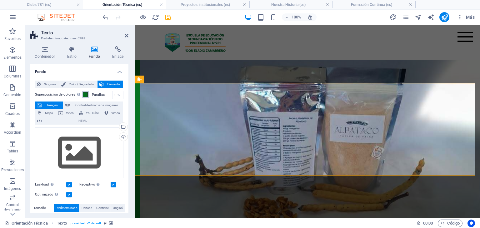
click at [85, 95] on span at bounding box center [85, 94] width 5 height 5
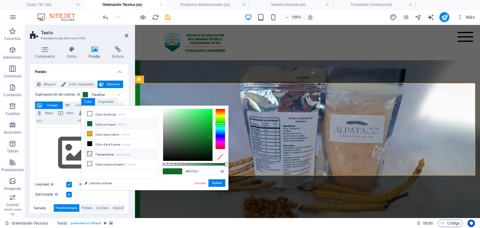
click at [94, 153] on li "Transparente rgba(0,0,0,.0)" at bounding box center [121, 154] width 72 height 10
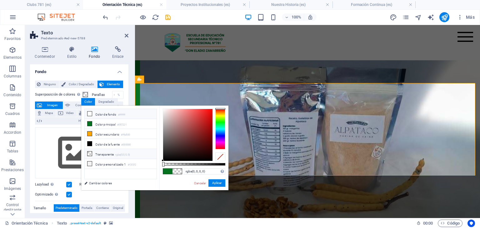
drag, startPoint x: 103, startPoint y: 115, endPoint x: 106, endPoint y: 115, distance: 3.2
click at [103, 115] on li "Color de fondo #ffffff" at bounding box center [121, 114] width 72 height 10
type input "#ffffff"
click at [215, 183] on button "Aplicar" at bounding box center [216, 182] width 17 height 7
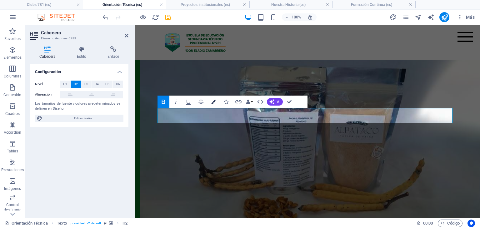
click at [211, 100] on icon "button" at bounding box center [213, 102] width 4 height 4
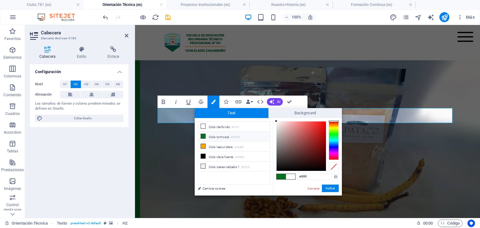
drag, startPoint x: 218, startPoint y: 136, endPoint x: 245, endPoint y: 155, distance: 33.3
click at [218, 136] on li "Color principal #057221" at bounding box center [234, 136] width 72 height 10
type input "#057221"
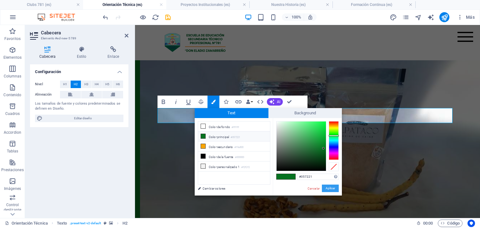
click at [332, 185] on button "Aplicar" at bounding box center [330, 188] width 17 height 7
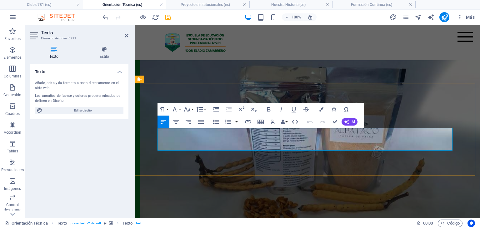
click at [318, 110] on button "Colors" at bounding box center [321, 109] width 12 height 12
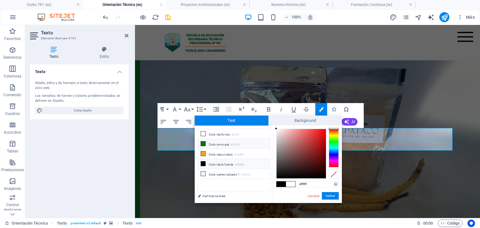
click at [222, 143] on li "Color principal #057221" at bounding box center [234, 144] width 72 height 10
type input "#057221"
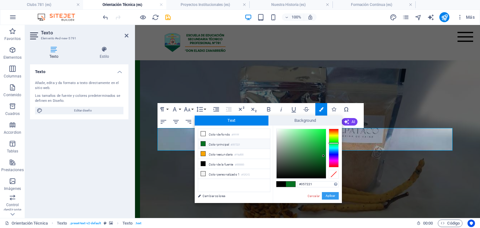
click at [330, 195] on button "Aplicar" at bounding box center [330, 195] width 17 height 7
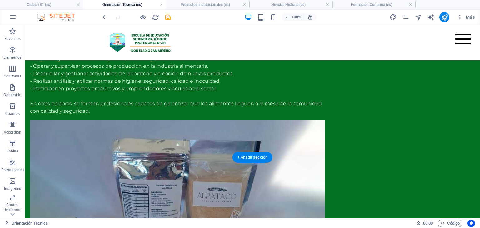
scroll to position [783, 0]
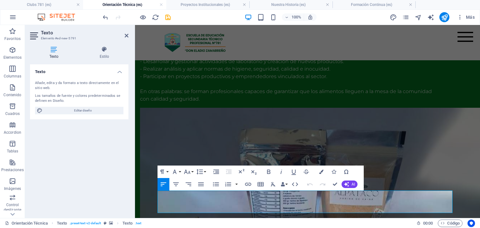
drag, startPoint x: 365, startPoint y: 210, endPoint x: 96, endPoint y: 191, distance: 269.2
click at [135, 191] on html "Skip to main content Menu Inicio Orientación Técnica Feria de los Viernes Clubs…" at bounding box center [307, 220] width 345 height 1956
copy span "La Tecnicatura en Tecnología de los Alimentos no solo enseña a manejar procesos…"
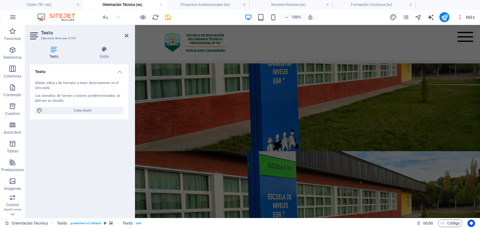
scroll to position [166, 0]
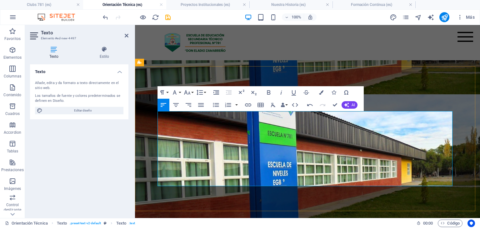
drag, startPoint x: 164, startPoint y: 166, endPoint x: 157, endPoint y: 167, distance: 6.9
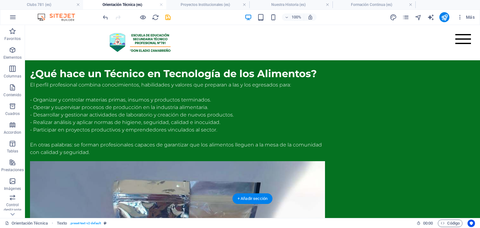
scroll to position [907, 0]
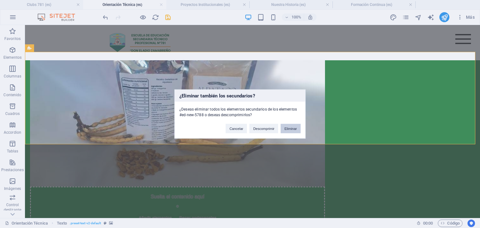
drag, startPoint x: 287, startPoint y: 123, endPoint x: 290, endPoint y: 127, distance: 4.9
click at [287, 124] on div "Cancelar Descomprimir Eliminar" at bounding box center [263, 126] width 84 height 16
click at [290, 130] on button "Eliminar" at bounding box center [290, 128] width 20 height 9
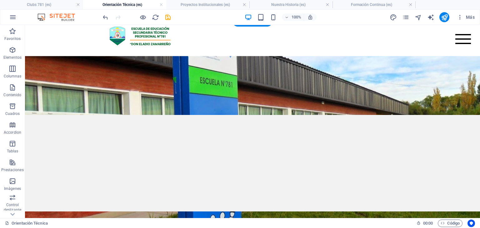
scroll to position [0, 0]
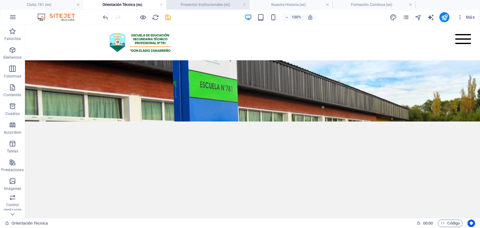
click at [200, 0] on li "Proyectos Institucionales (es)" at bounding box center [207, 4] width 83 height 9
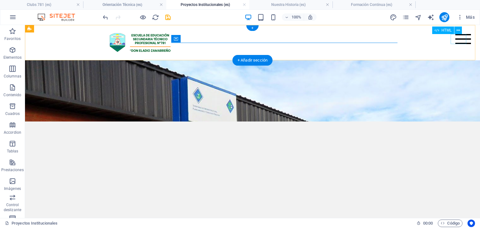
click at [455, 42] on div "Menu" at bounding box center [463, 39] width 16 height 10
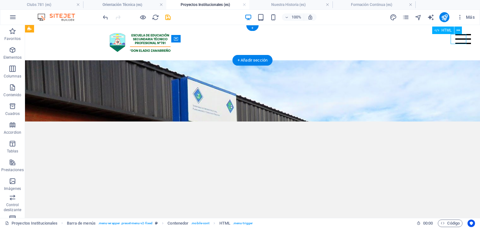
click at [455, 42] on div "Menu" at bounding box center [463, 39] width 16 height 10
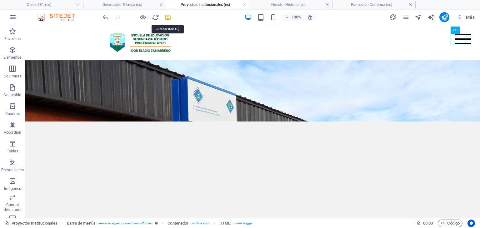
click at [164, 16] on icon "save" at bounding box center [167, 17] width 7 height 7
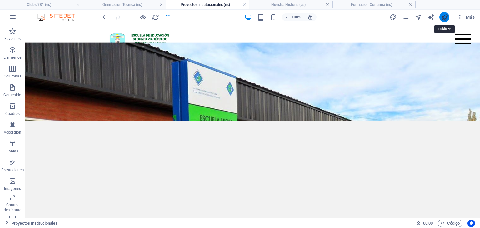
click at [444, 15] on icon "publish" at bounding box center [444, 17] width 7 height 7
click at [445, 17] on icon "publish" at bounding box center [444, 17] width 7 height 7
